Goal: Find specific page/section: Find specific page/section

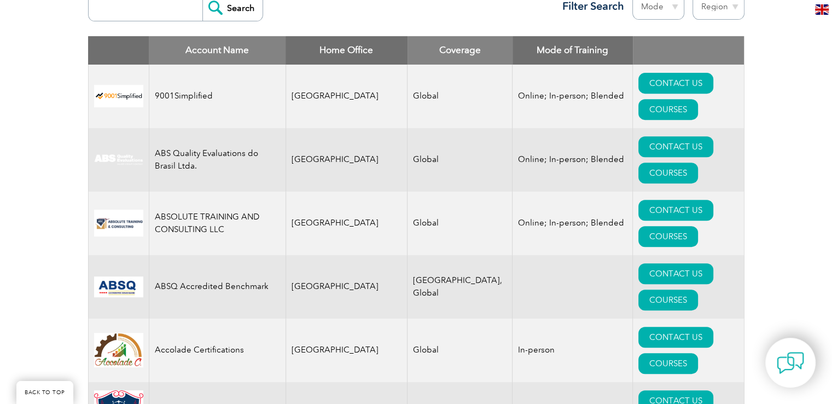
scroll to position [438, 0]
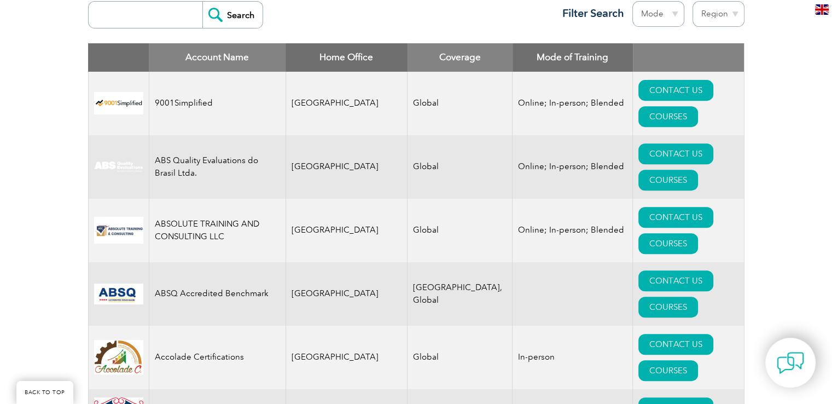
click at [118, 15] on input "search" at bounding box center [148, 15] width 108 height 26
type input "qanmos"
click at [221, 11] on input "Search" at bounding box center [232, 15] width 60 height 26
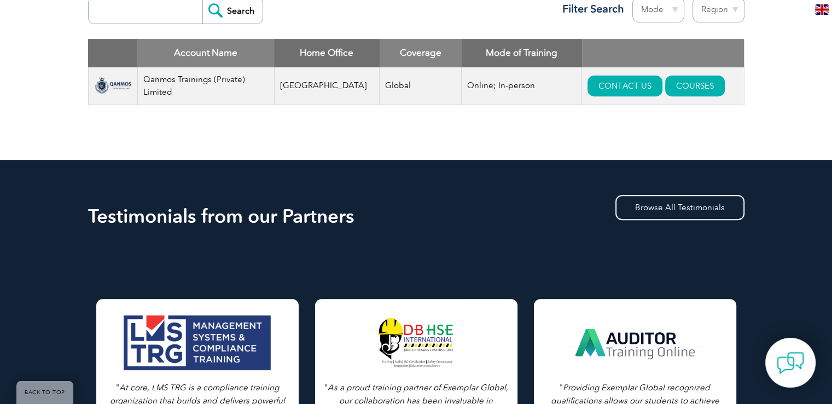
scroll to position [383, 0]
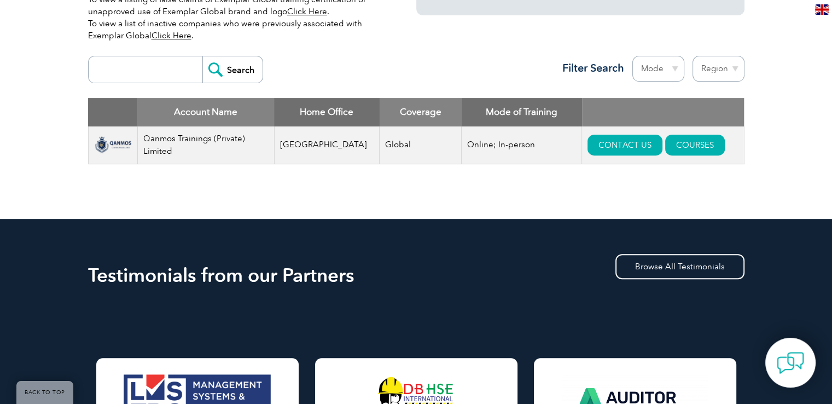
click at [163, 65] on input "search" at bounding box center [148, 69] width 108 height 26
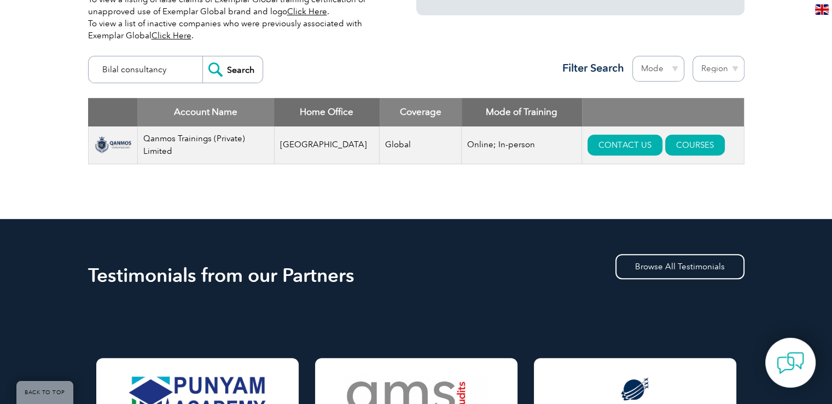
type input "Bilal consultancy"
click at [202, 56] on input "Search" at bounding box center [232, 69] width 60 height 26
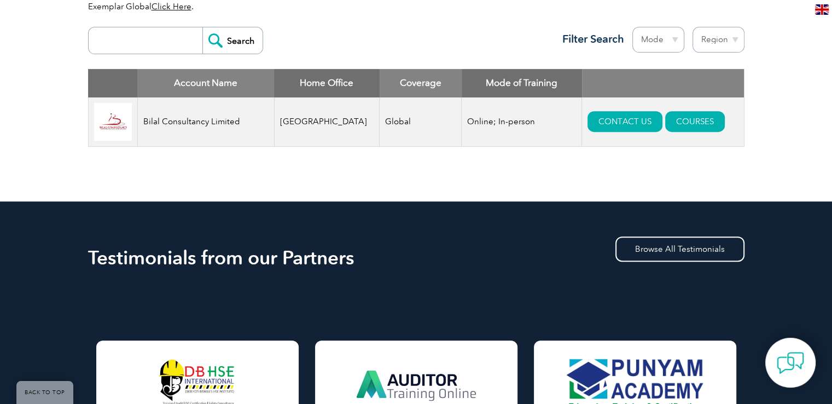
scroll to position [493, 0]
